Goal: Task Accomplishment & Management: Complete application form

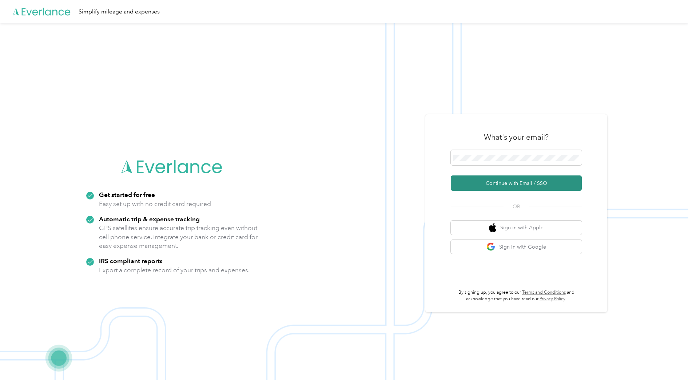
click at [514, 181] on button "Continue with Email / SSO" at bounding box center [516, 182] width 131 height 15
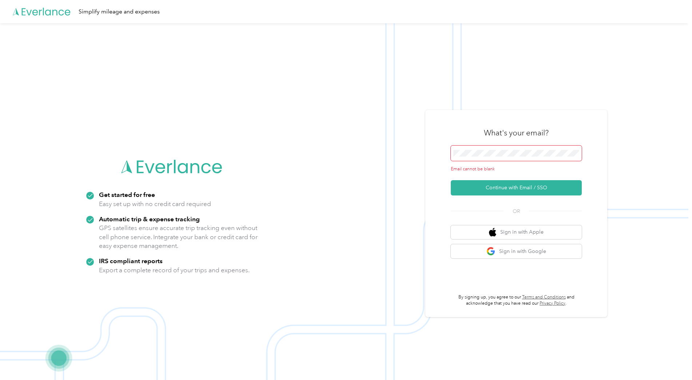
click at [497, 148] on span at bounding box center [516, 152] width 131 height 15
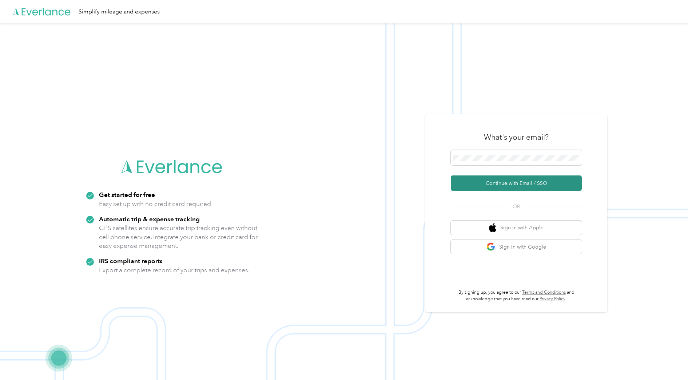
click at [496, 183] on button "Continue with Email / SSO" at bounding box center [516, 182] width 131 height 15
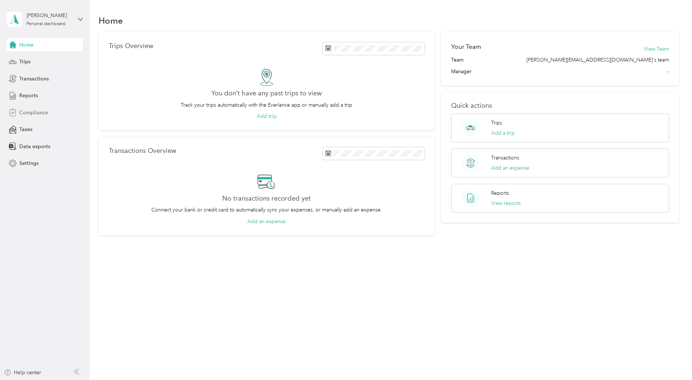
click at [25, 113] on span "Compliance" at bounding box center [33, 113] width 29 height 8
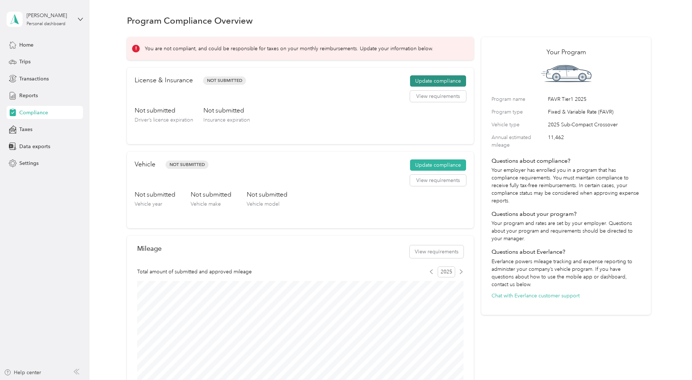
click at [446, 79] on button "Update compliance" at bounding box center [438, 81] width 56 height 12
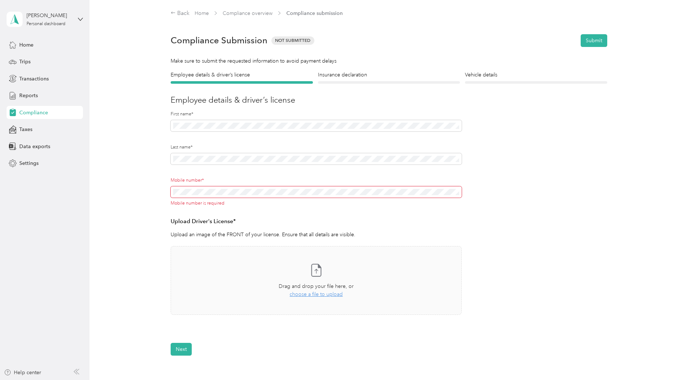
click at [171, 192] on span at bounding box center [316, 192] width 291 height 12
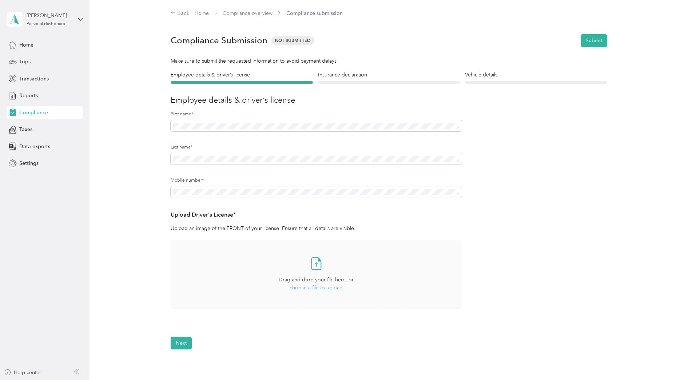
click at [256, 290] on div "Take a photo or choose a photo from your library Drag and drop your file here, …" at bounding box center [316, 274] width 279 height 56
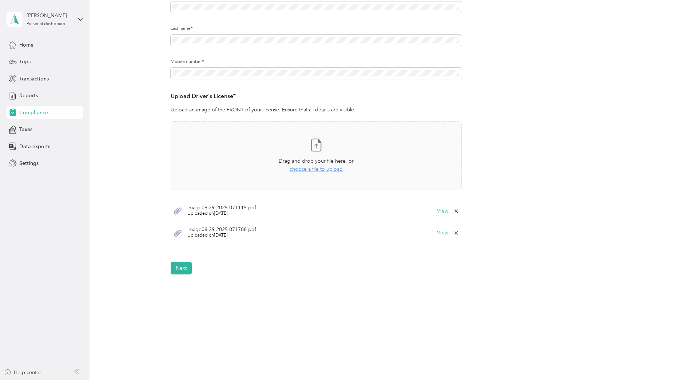
scroll to position [9, 0]
click at [183, 268] on button "Next" at bounding box center [181, 267] width 21 height 13
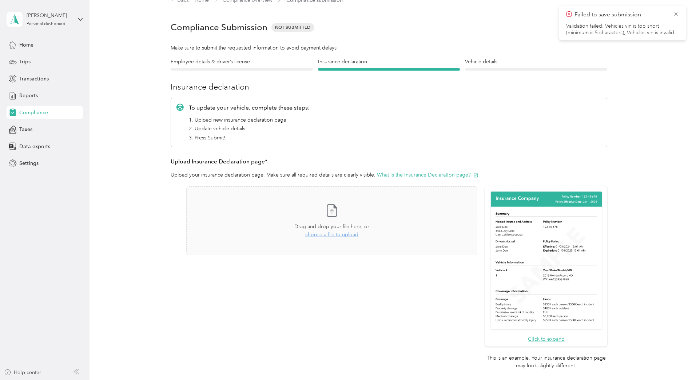
scroll to position [9, 0]
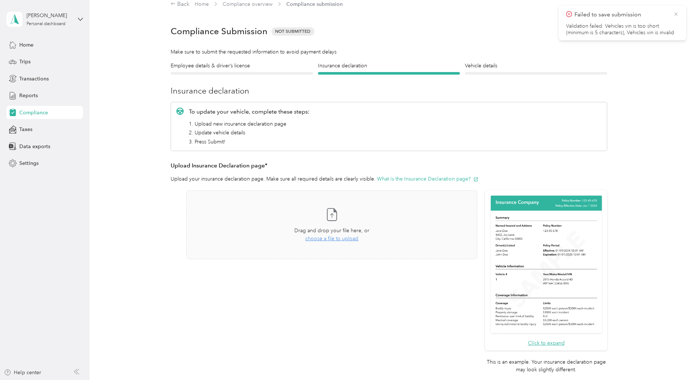
click at [677, 13] on icon at bounding box center [676, 14] width 6 height 7
click at [590, 26] on button "Submit" at bounding box center [593, 31] width 27 height 13
click at [508, 27] on div "Compliance Submission Not Submitted Submit" at bounding box center [389, 31] width 436 height 25
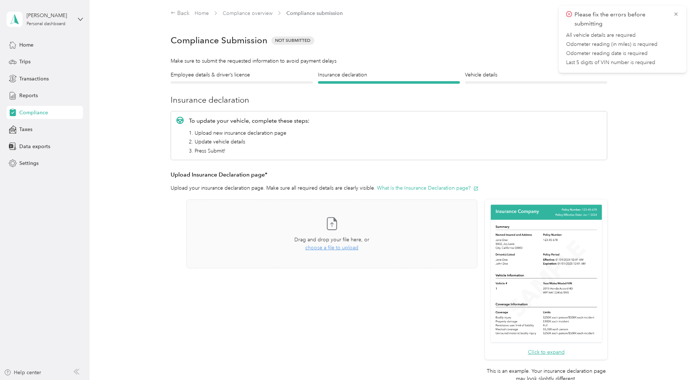
scroll to position [136, 0]
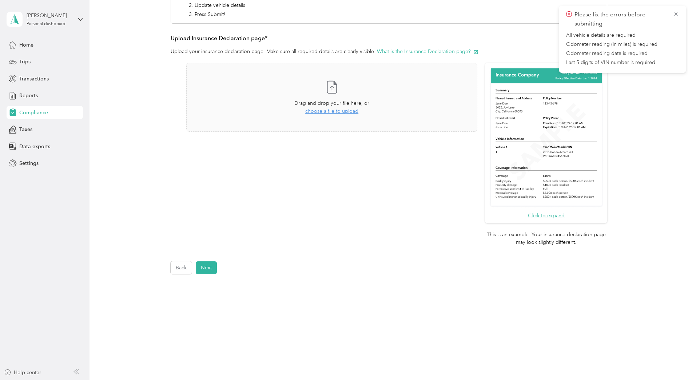
click at [206, 259] on form "Employee details & driver’s license License Insurance declaration Insurance Veh…" at bounding box center [389, 104] width 436 height 339
click at [208, 271] on button "Next" at bounding box center [206, 267] width 21 height 13
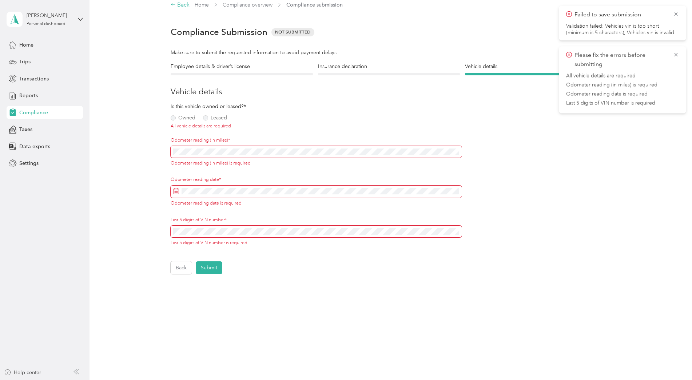
click at [182, 5] on div "Back" at bounding box center [180, 5] width 19 height 9
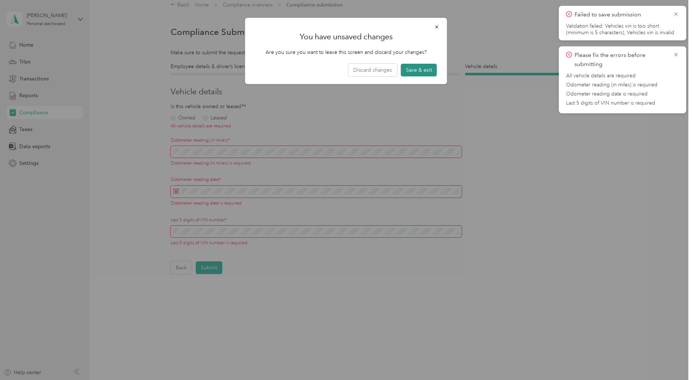
click at [428, 69] on button "Save & exit" at bounding box center [419, 70] width 36 height 13
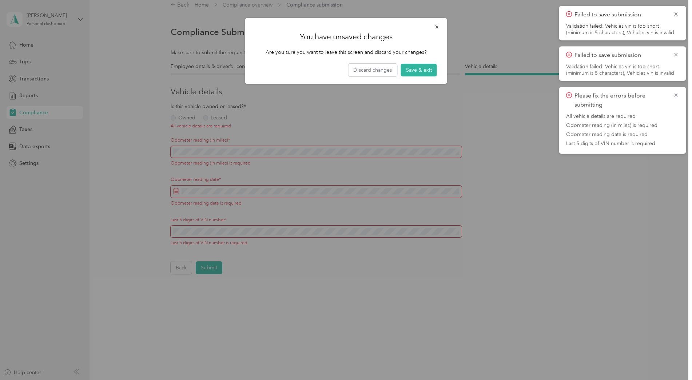
click at [428, 69] on button "Save & exit" at bounding box center [419, 70] width 36 height 13
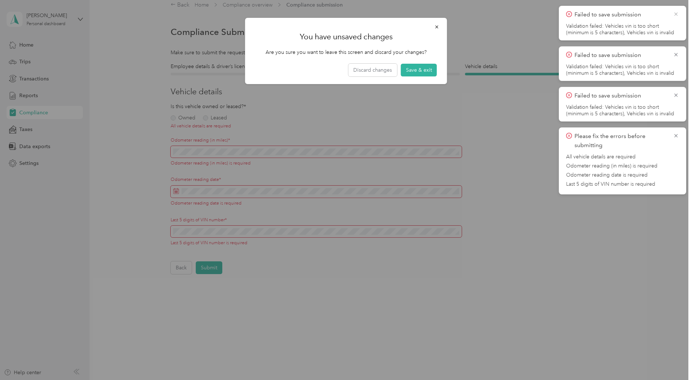
click at [676, 12] on icon at bounding box center [676, 14] width 6 height 7
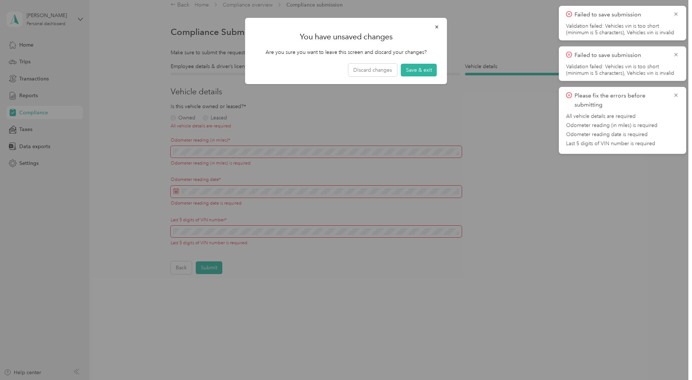
click at [676, 14] on icon at bounding box center [676, 14] width 6 height 7
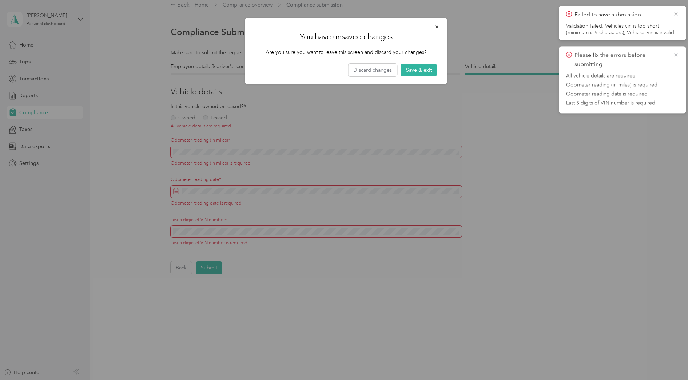
click at [675, 13] on icon at bounding box center [676, 14] width 6 height 7
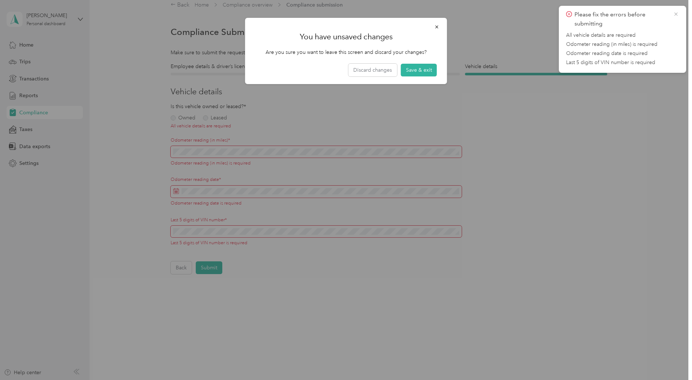
click at [675, 13] on icon at bounding box center [676, 14] width 6 height 7
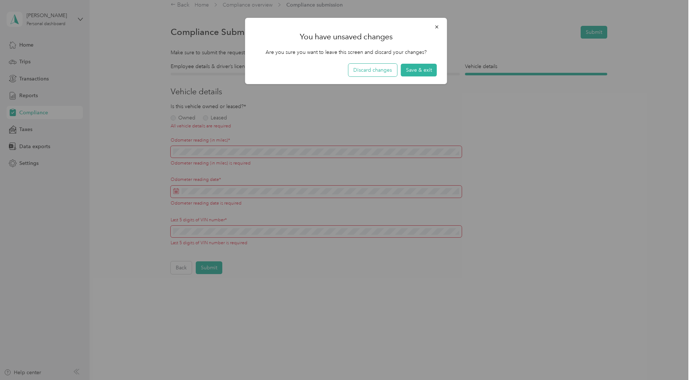
click at [372, 71] on button "Discard changes" at bounding box center [372, 70] width 49 height 13
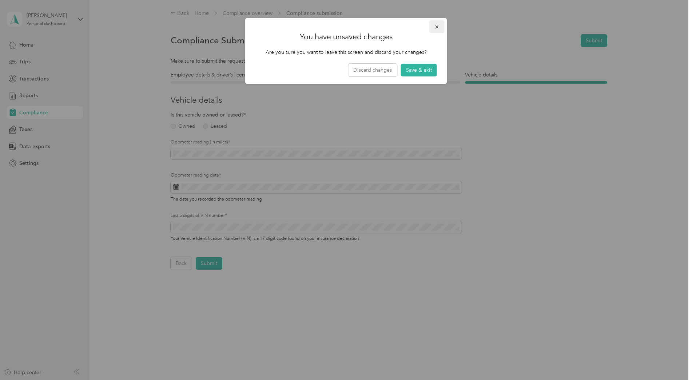
click at [434, 23] on button "button" at bounding box center [436, 26] width 15 height 13
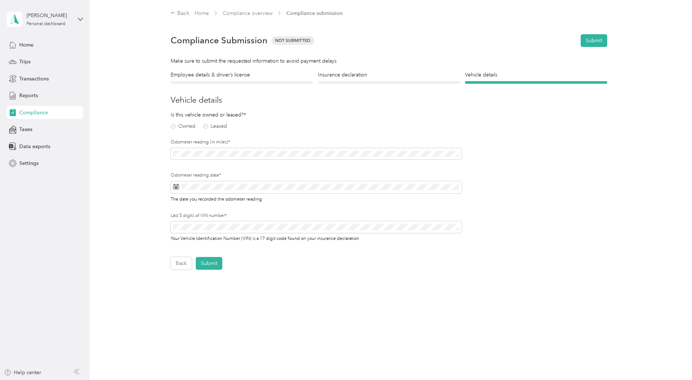
click at [19, 115] on span "Compliance" at bounding box center [33, 113] width 29 height 8
click at [32, 44] on span "Home" at bounding box center [26, 45] width 14 height 8
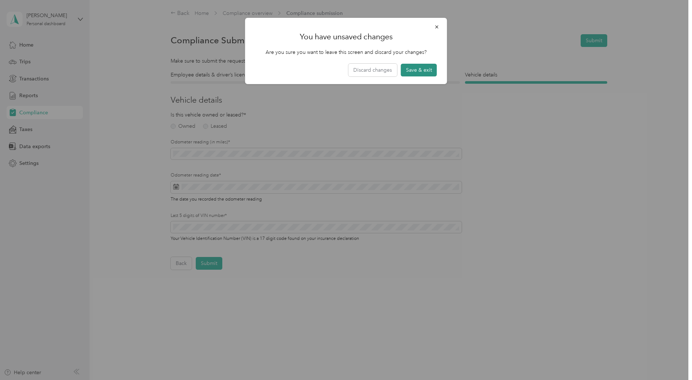
click at [413, 65] on button "Save & exit" at bounding box center [419, 70] width 36 height 13
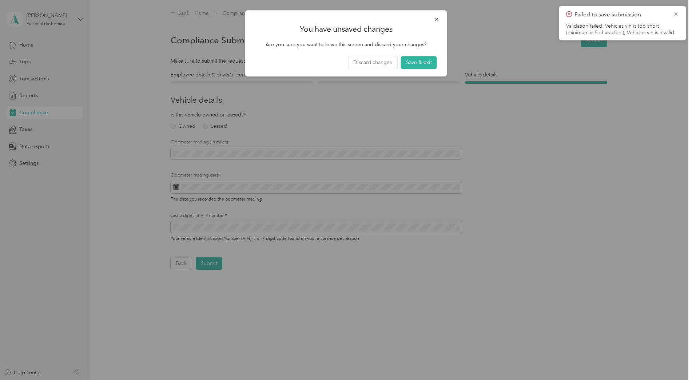
click at [23, 62] on div at bounding box center [346, 190] width 692 height 380
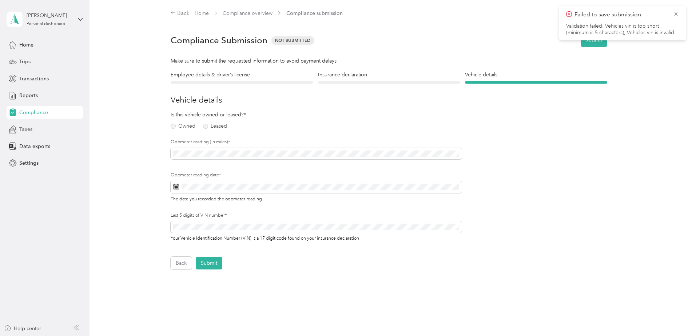
click at [24, 130] on span "Taxes" at bounding box center [25, 129] width 13 height 8
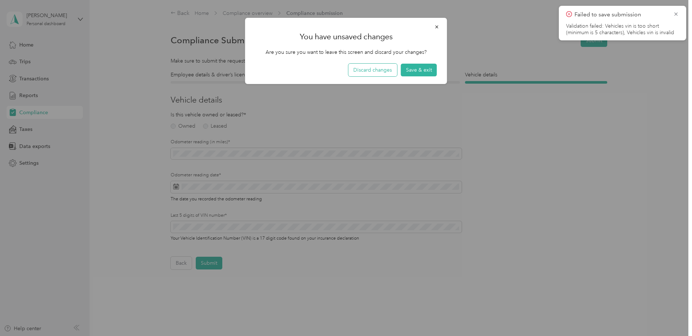
click at [372, 73] on button "Discard changes" at bounding box center [372, 70] width 49 height 13
click at [413, 67] on button "Save & exit" at bounding box center [419, 70] width 36 height 13
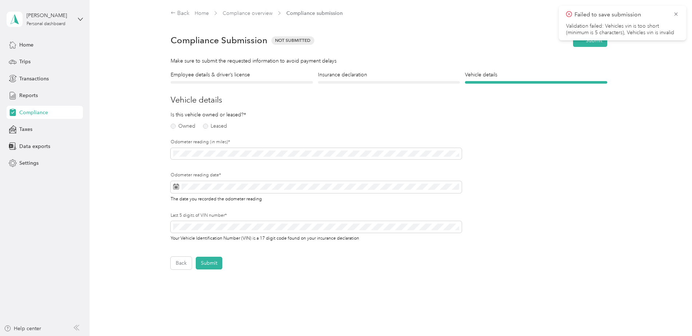
scroll to position [9, 0]
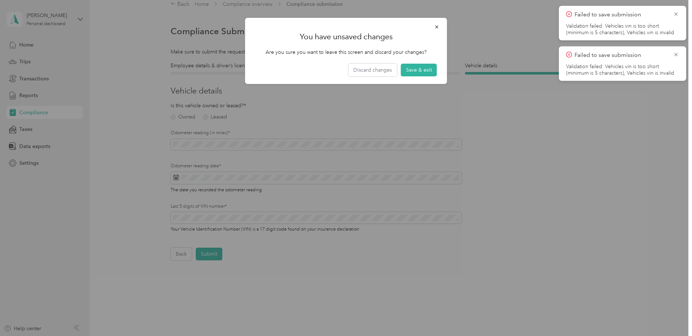
click at [347, 99] on div at bounding box center [346, 168] width 692 height 336
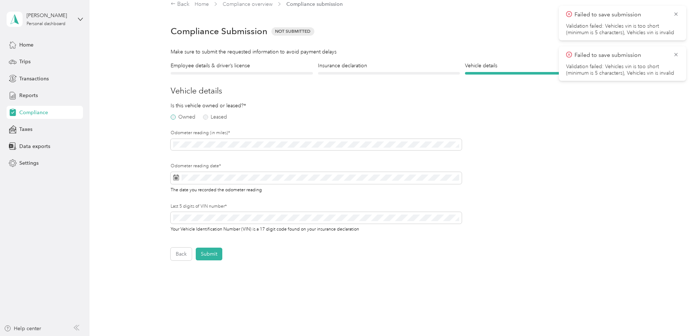
click at [175, 118] on label "Owned" at bounding box center [183, 117] width 25 height 5
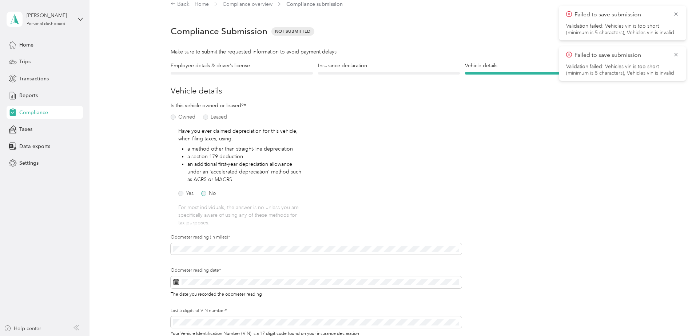
click at [205, 192] on label "No" at bounding box center [208, 193] width 15 height 5
click at [214, 253] on span at bounding box center [316, 249] width 291 height 12
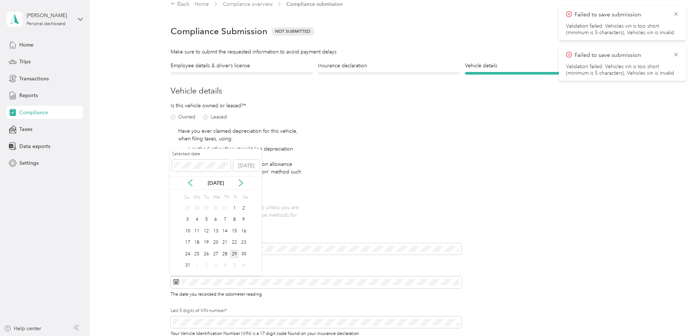
click at [235, 253] on div "29" at bounding box center [233, 253] width 9 height 9
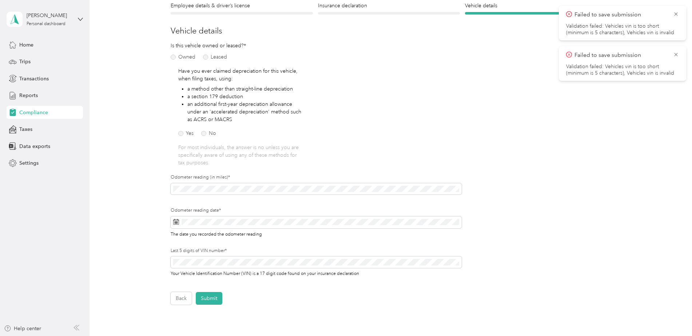
scroll to position [82, 0]
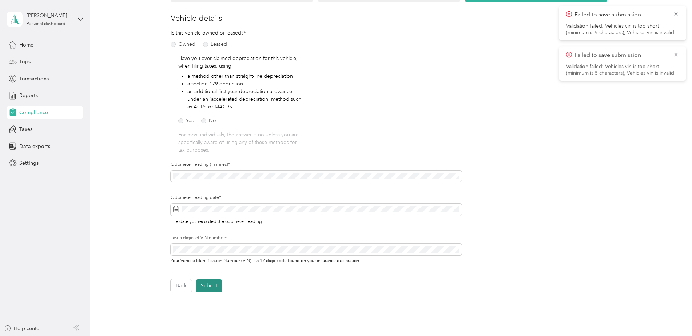
click at [213, 288] on button "Submit" at bounding box center [209, 285] width 27 height 13
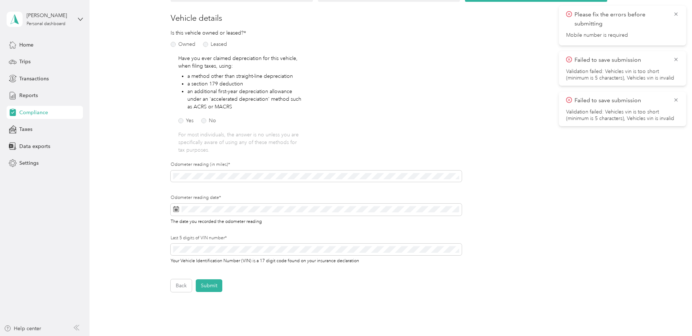
click at [577, 15] on p "Please fix the errors before submitting" at bounding box center [620, 19] width 93 height 18
click at [574, 39] on div "Please fix the errors before submitting Mobile number is required" at bounding box center [622, 25] width 113 height 31
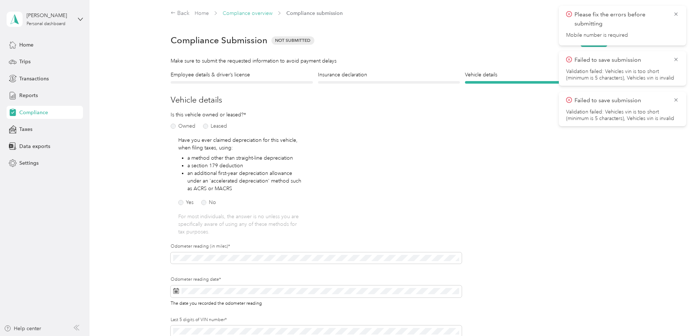
click at [247, 14] on link "Compliance overview" at bounding box center [248, 13] width 50 height 6
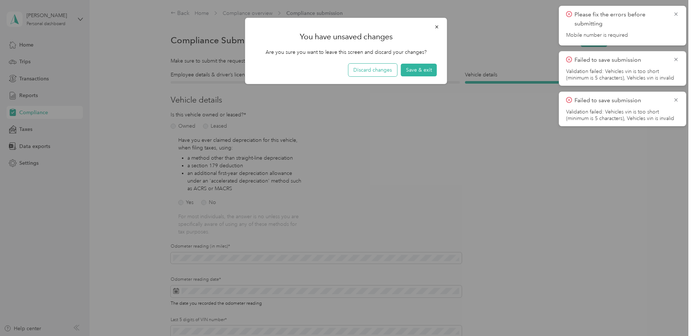
click at [351, 68] on button "Discard changes" at bounding box center [372, 70] width 49 height 13
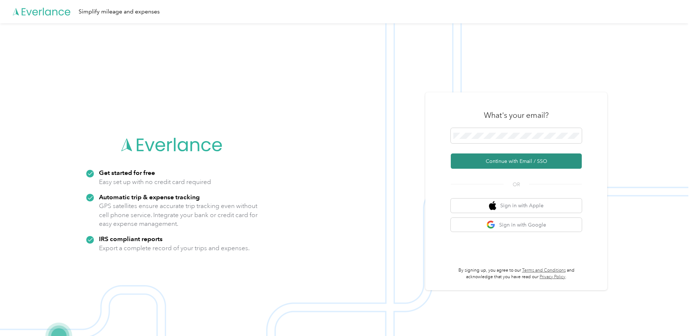
click at [518, 161] on button "Continue with Email / SSO" at bounding box center [516, 160] width 131 height 15
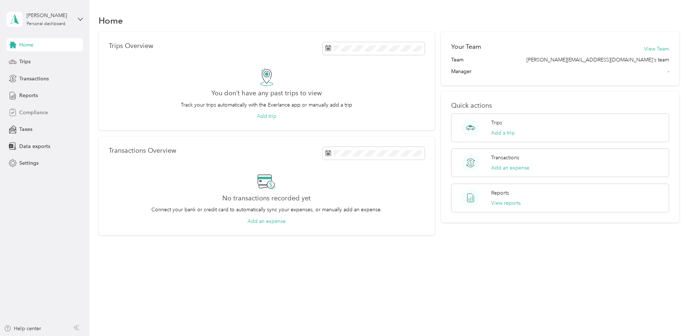
click at [26, 115] on span "Compliance" at bounding box center [33, 113] width 29 height 8
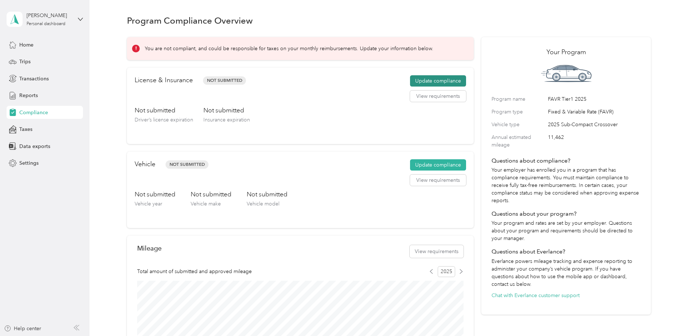
click at [441, 81] on button "Update compliance" at bounding box center [438, 81] width 56 height 12
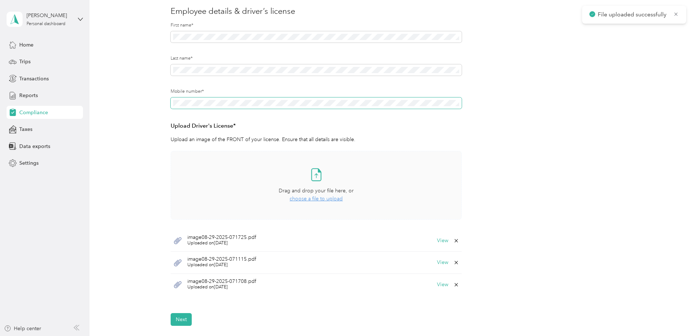
scroll to position [109, 0]
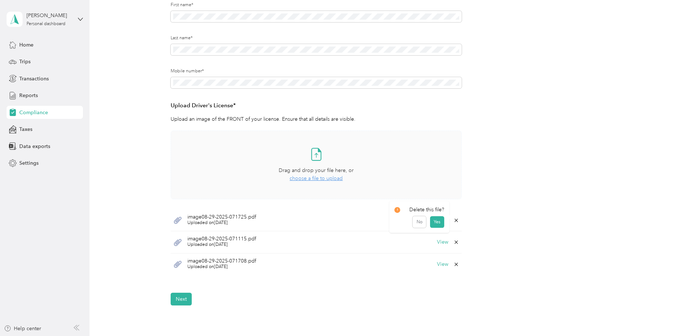
click at [456, 219] on icon at bounding box center [455, 220] width 3 height 3
click at [436, 225] on button "Yes" at bounding box center [437, 226] width 14 height 12
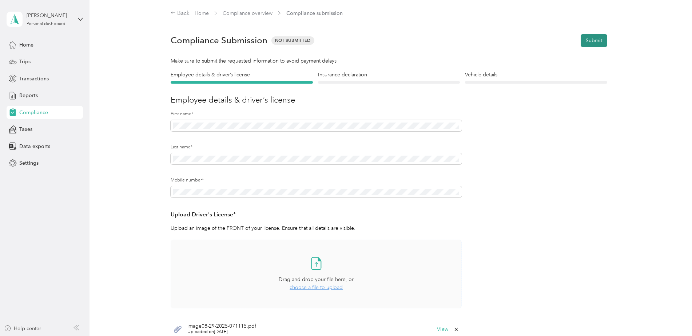
click at [596, 42] on button "Submit" at bounding box center [593, 40] width 27 height 13
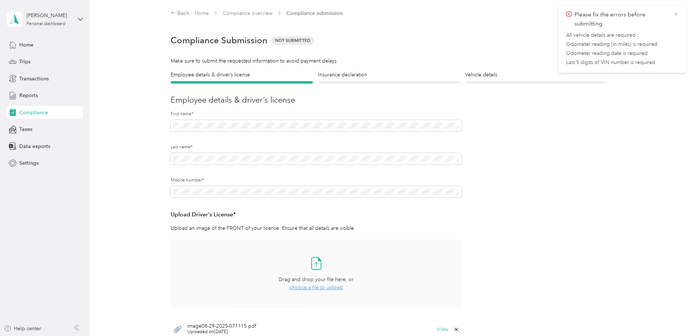
click at [676, 13] on icon at bounding box center [676, 14] width 6 height 7
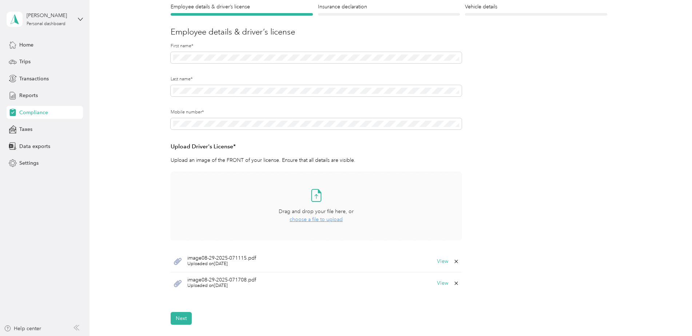
scroll to position [73, 0]
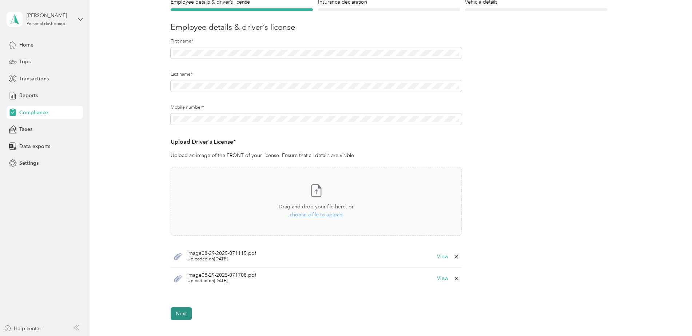
click at [179, 312] on button "Next" at bounding box center [181, 313] width 21 height 13
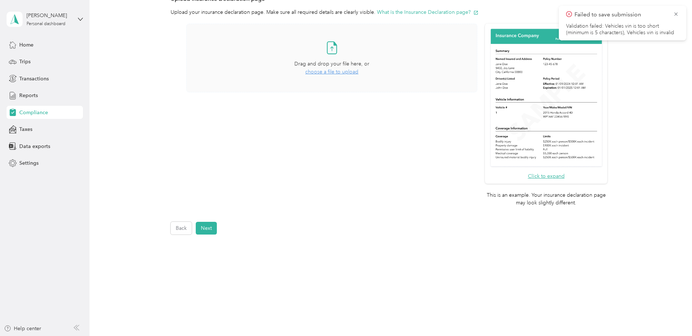
scroll to position [180, 0]
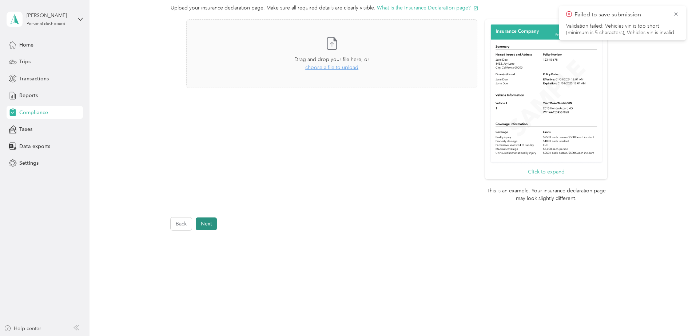
click at [205, 224] on button "Next" at bounding box center [206, 223] width 21 height 13
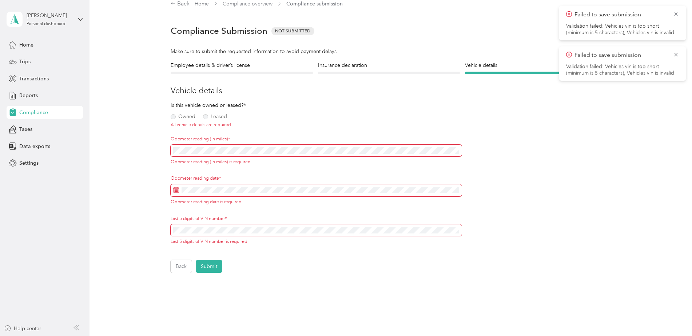
scroll to position [9, 0]
click at [342, 64] on h4 "Insurance declaration" at bounding box center [389, 66] width 142 height 8
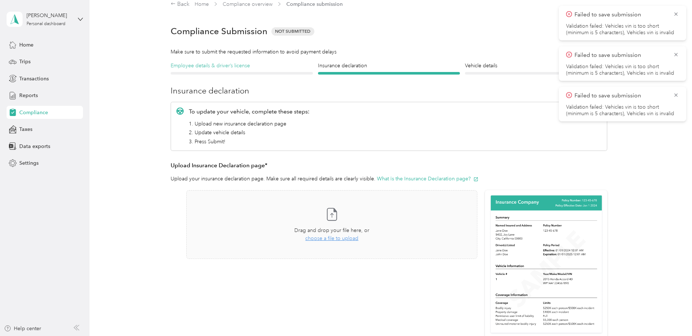
click at [187, 67] on h4 "Employee details & driver’s license" at bounding box center [242, 66] width 142 height 8
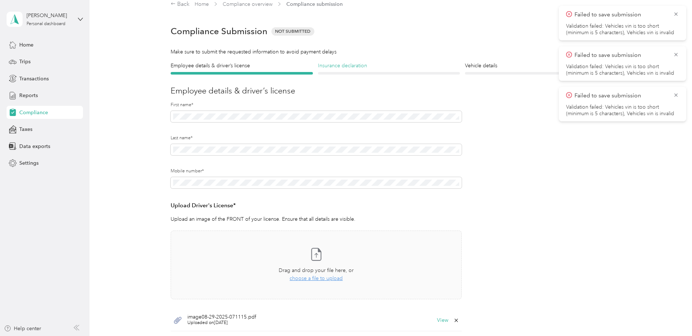
click at [357, 66] on h4 "Insurance declaration" at bounding box center [389, 66] width 142 height 8
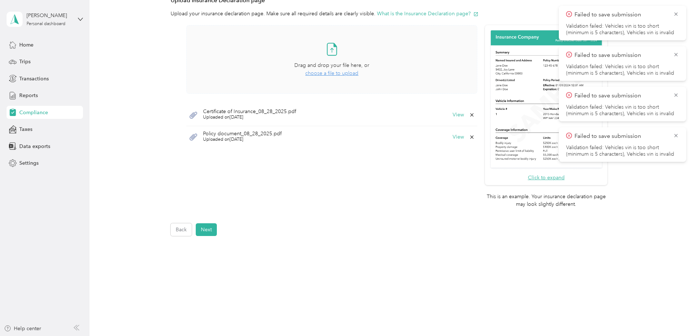
scroll to position [180, 0]
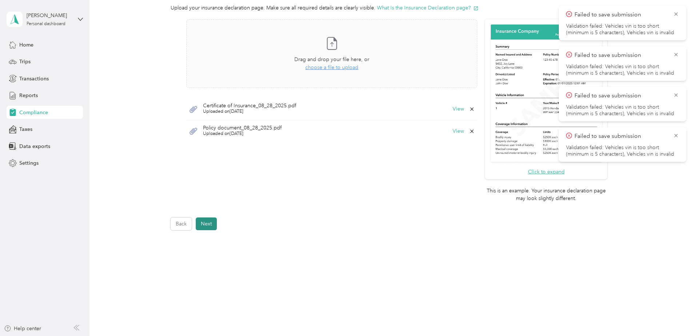
click at [208, 225] on button "Next" at bounding box center [206, 223] width 21 height 13
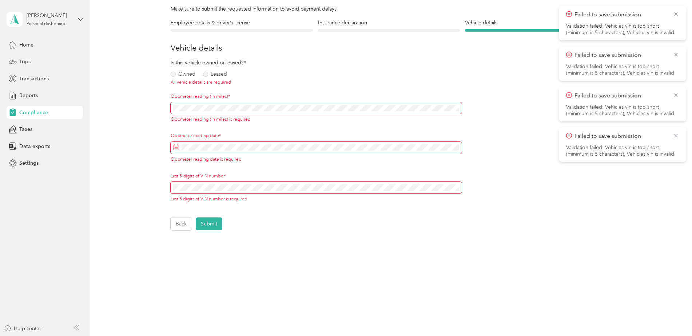
scroll to position [9, 0]
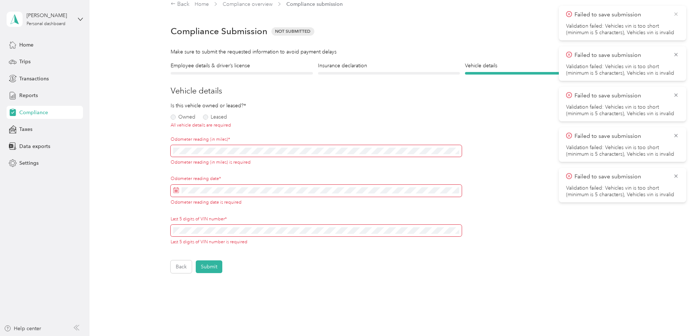
click at [675, 13] on icon at bounding box center [676, 14] width 6 height 7
click at [675, 14] on icon at bounding box center [676, 14] width 6 height 7
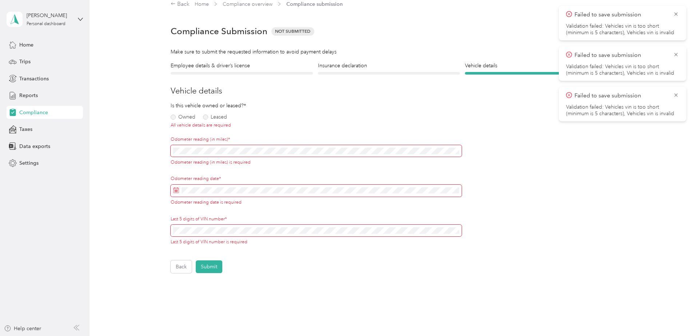
click at [675, 14] on icon at bounding box center [676, 14] width 6 height 7
click at [673, 13] on icon at bounding box center [676, 14] width 6 height 7
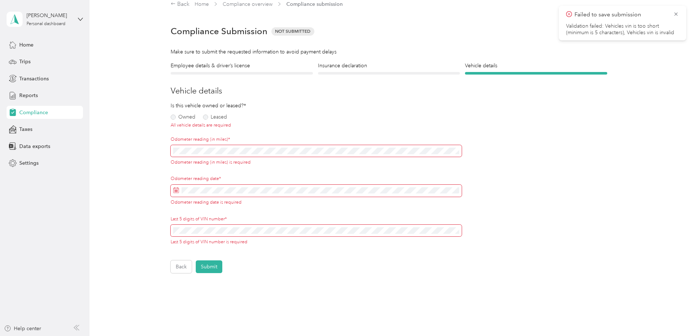
click at [675, 14] on icon at bounding box center [676, 14] width 6 height 7
click at [182, 115] on label "Owned" at bounding box center [183, 117] width 25 height 5
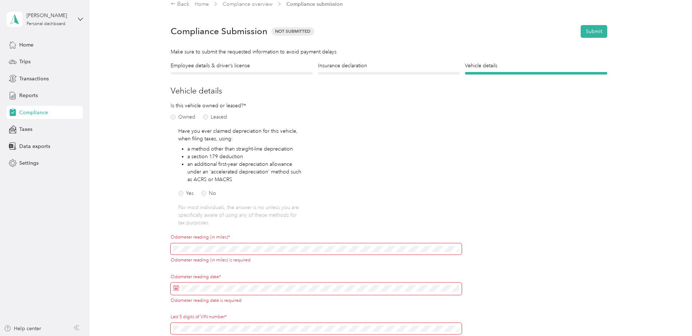
click at [202, 244] on span at bounding box center [316, 249] width 291 height 12
click at [202, 245] on span at bounding box center [316, 249] width 291 height 12
click at [204, 192] on label "No" at bounding box center [208, 193] width 15 height 5
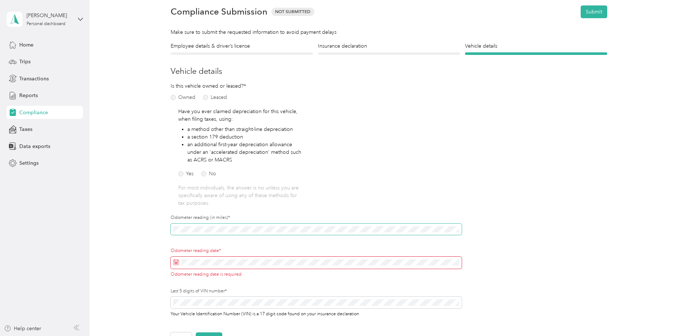
scroll to position [45, 0]
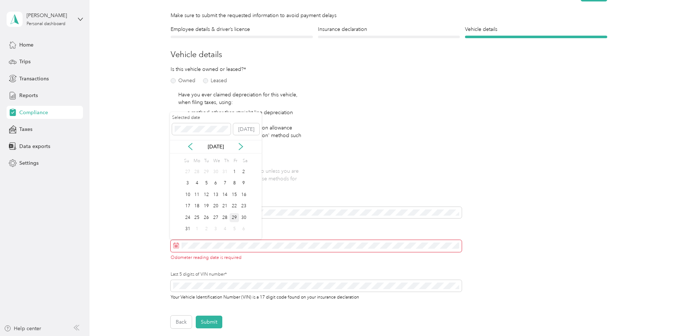
click at [236, 213] on div "29" at bounding box center [233, 217] width 9 height 9
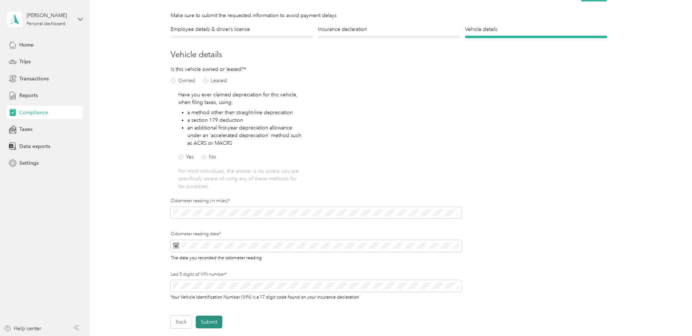
click at [215, 321] on button "Submit" at bounding box center [209, 322] width 27 height 13
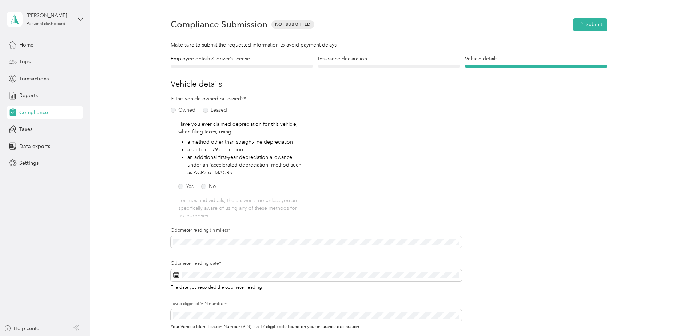
scroll to position [9, 0]
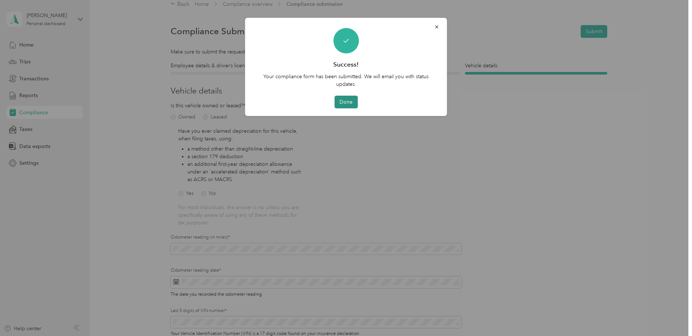
click at [347, 101] on button "Done" at bounding box center [345, 102] width 23 height 13
